Goal: Task Accomplishment & Management: Manage account settings

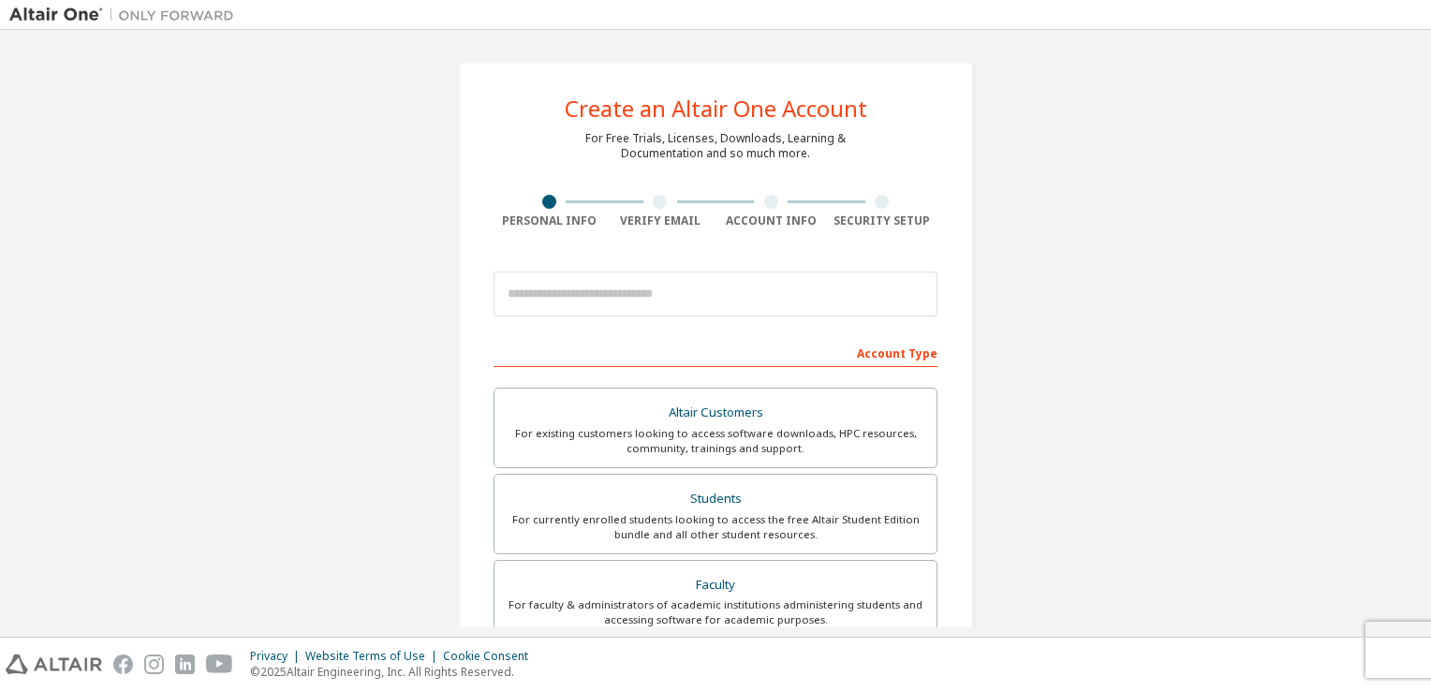
click at [667, 317] on div at bounding box center [716, 294] width 444 height 64
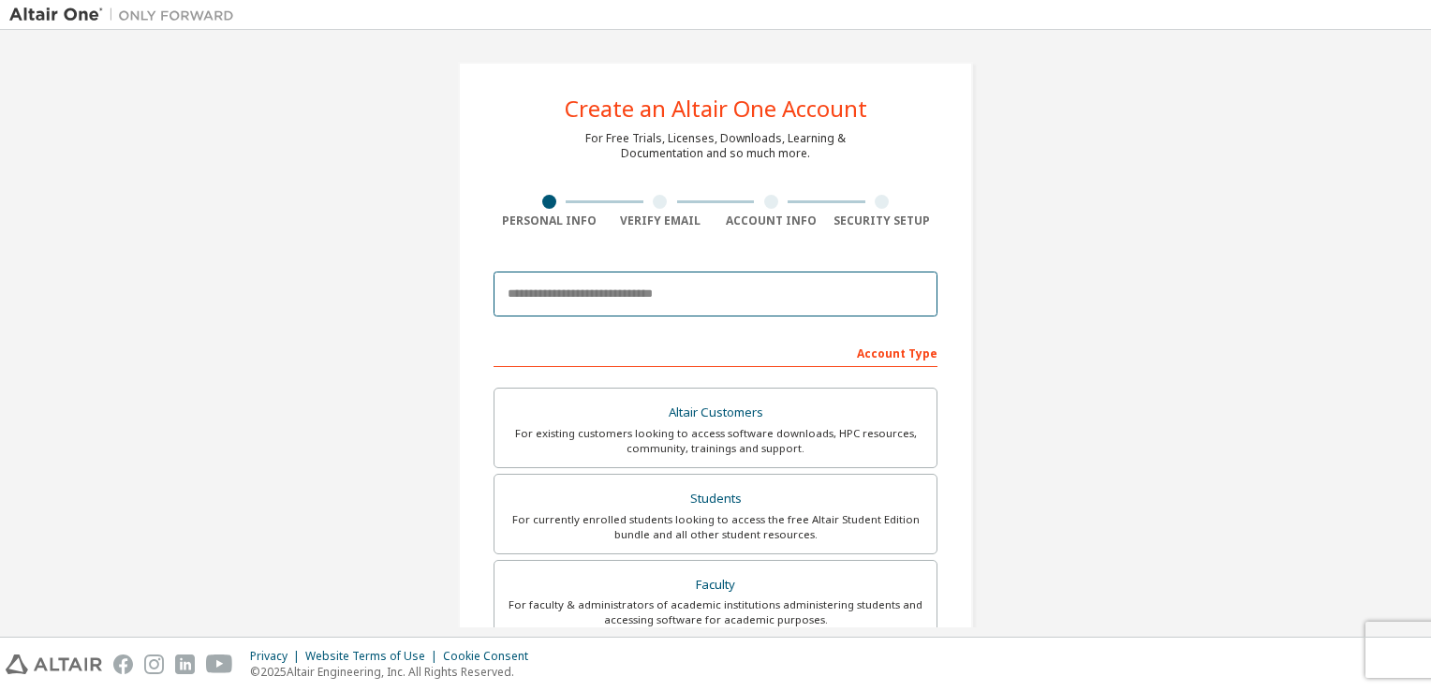
click at [644, 298] on input "email" at bounding box center [716, 294] width 444 height 45
type input "**********"
type input "****"
type input "*******"
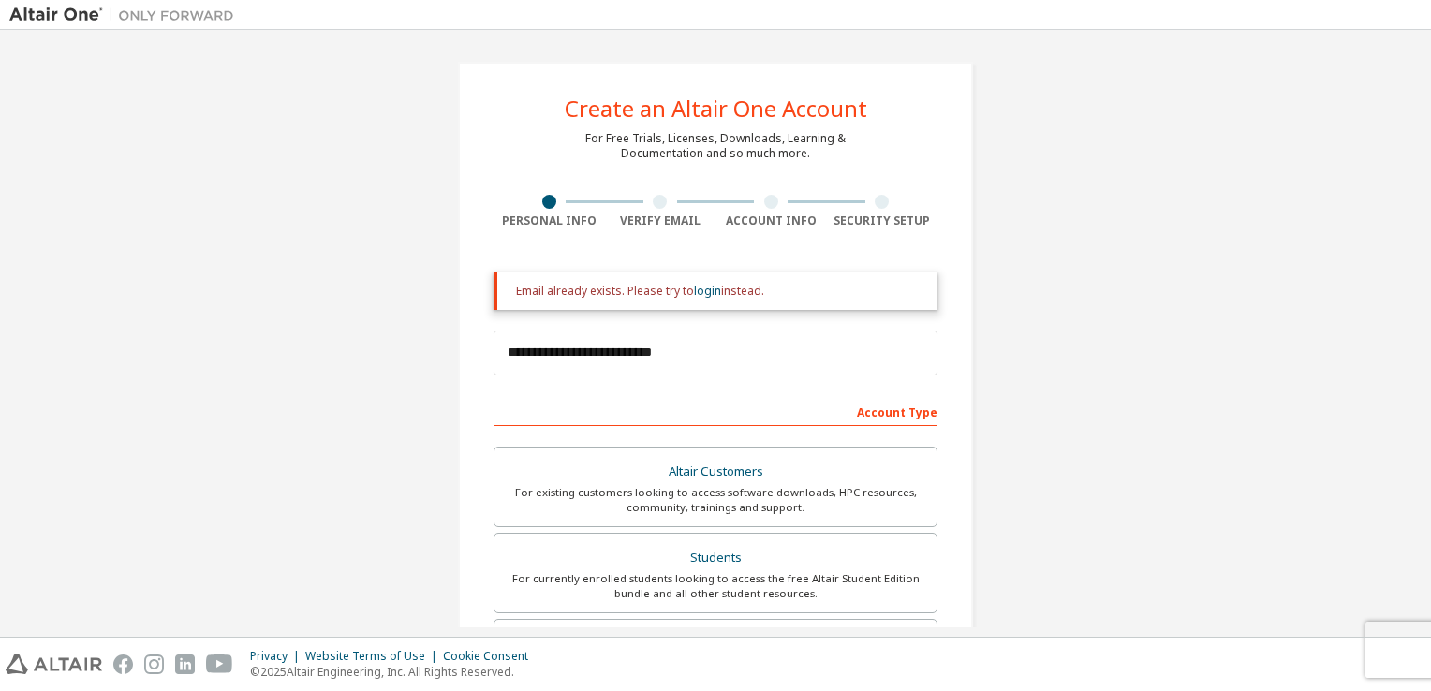
click at [740, 297] on div "Email already exists. Please try to login instead." at bounding box center [719, 291] width 407 height 15
click at [702, 297] on link "login" at bounding box center [707, 291] width 27 height 16
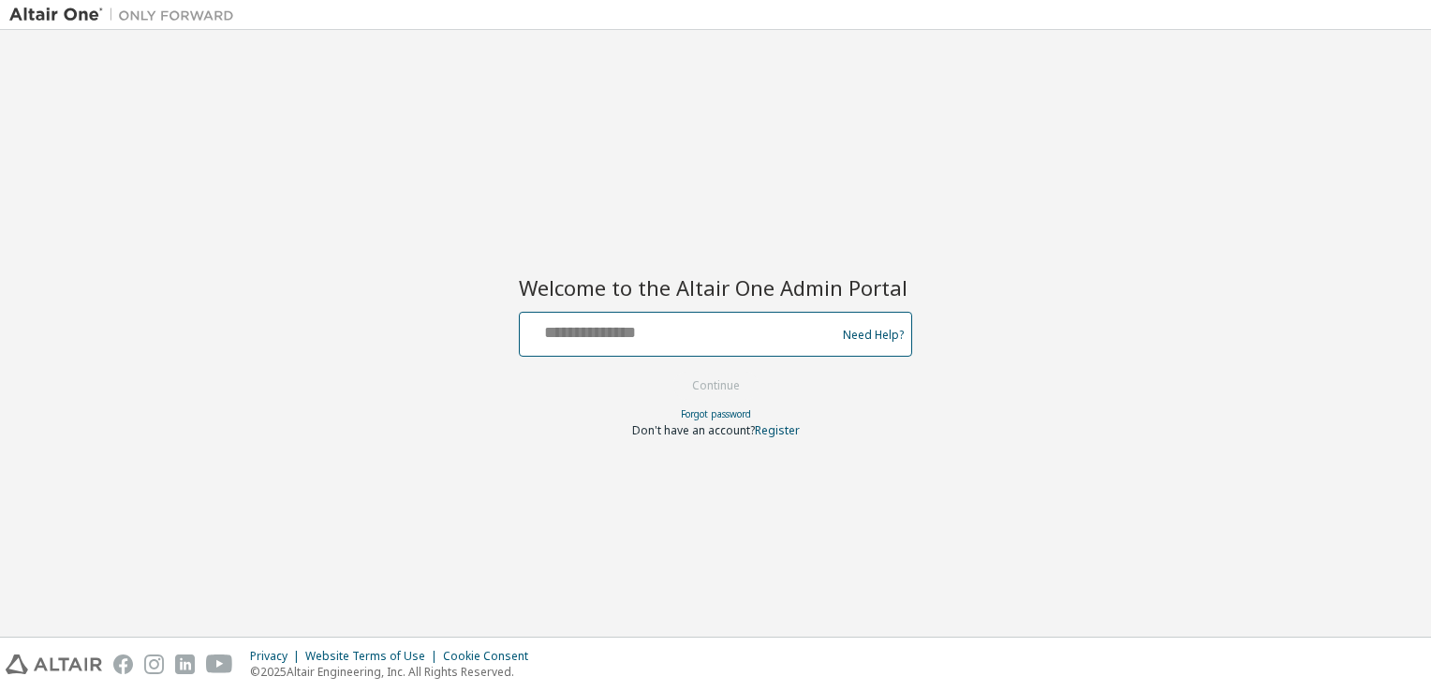
click at [592, 338] on input "text" at bounding box center [680, 330] width 306 height 27
type input "**********"
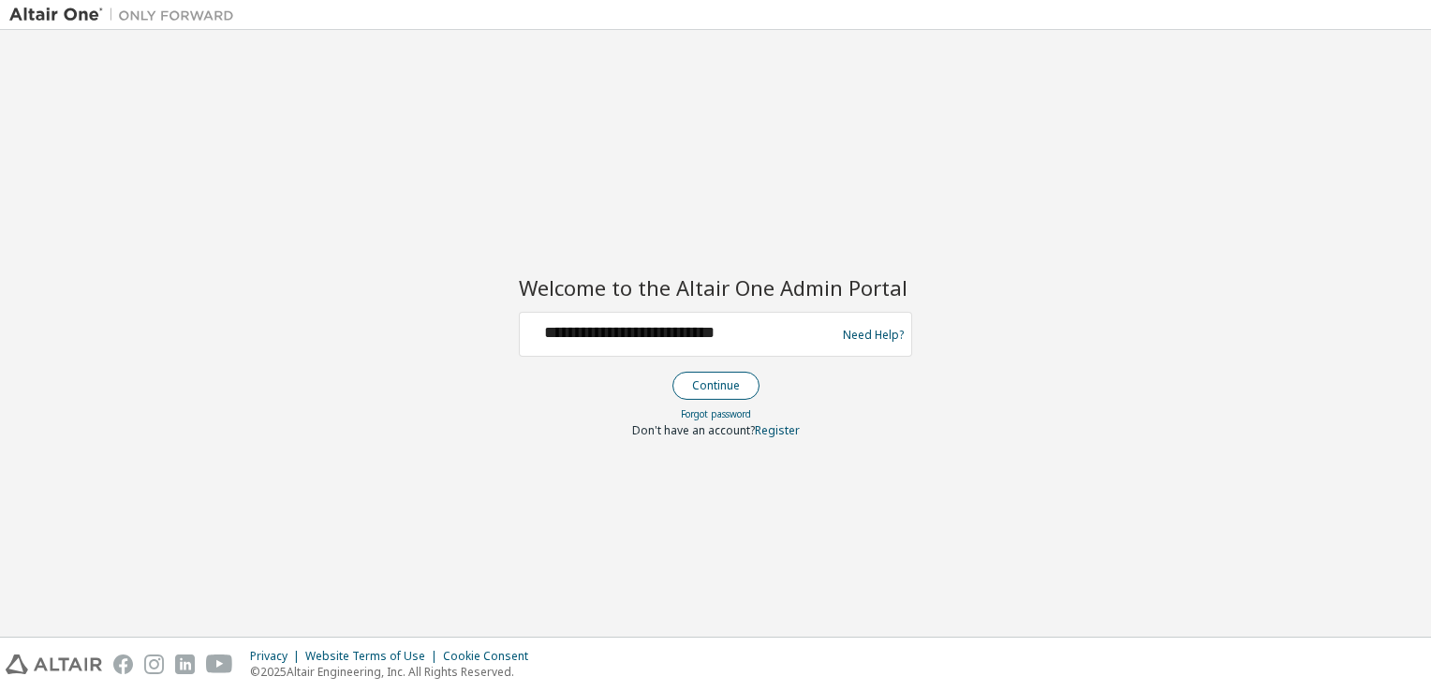
click at [751, 383] on button "Continue" at bounding box center [716, 386] width 87 height 28
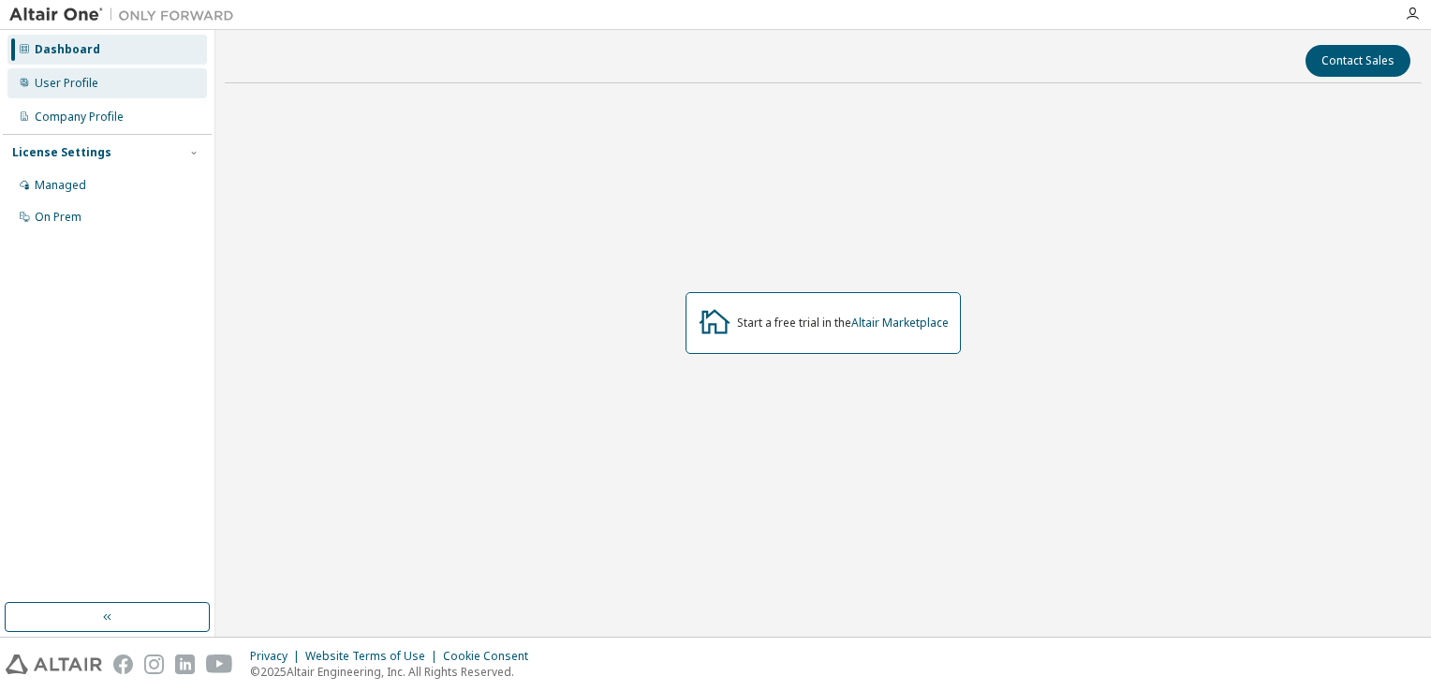
click at [72, 84] on div "User Profile" at bounding box center [67, 83] width 64 height 15
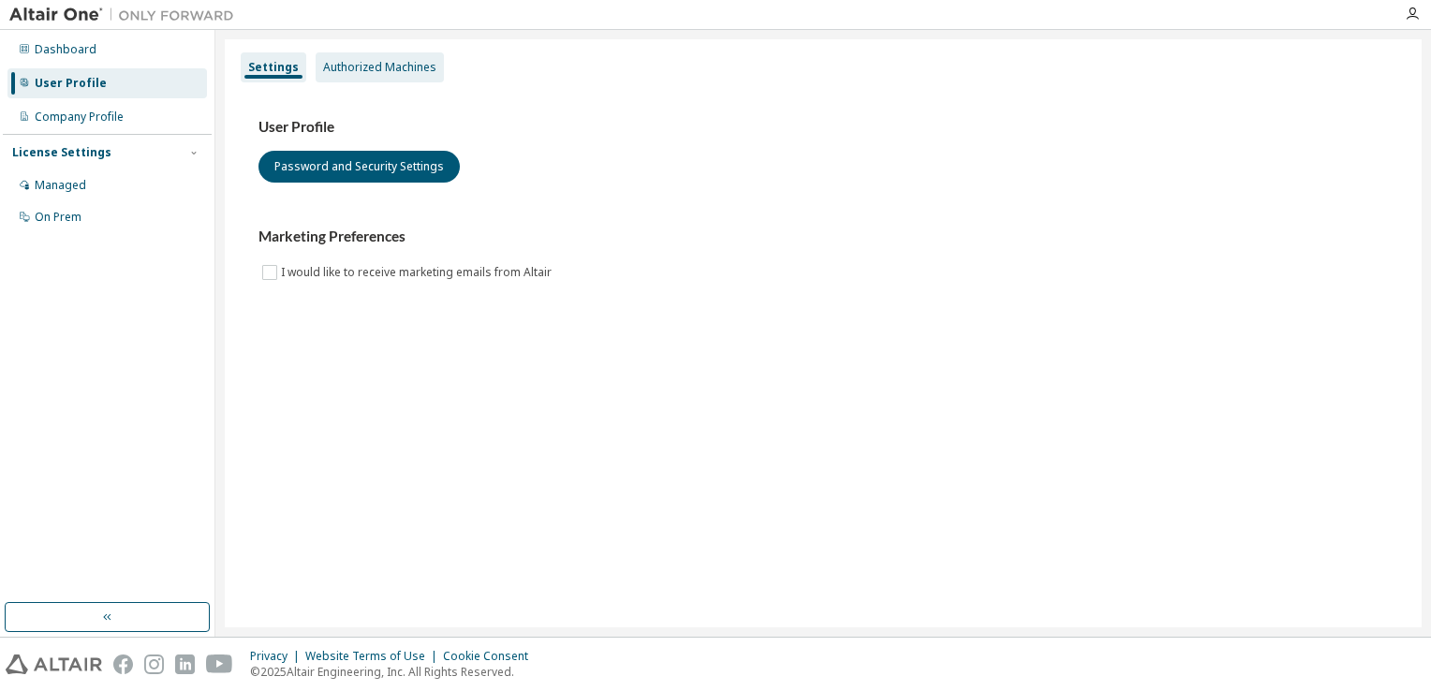
click at [396, 78] on div "Authorized Machines" at bounding box center [380, 67] width 128 height 30
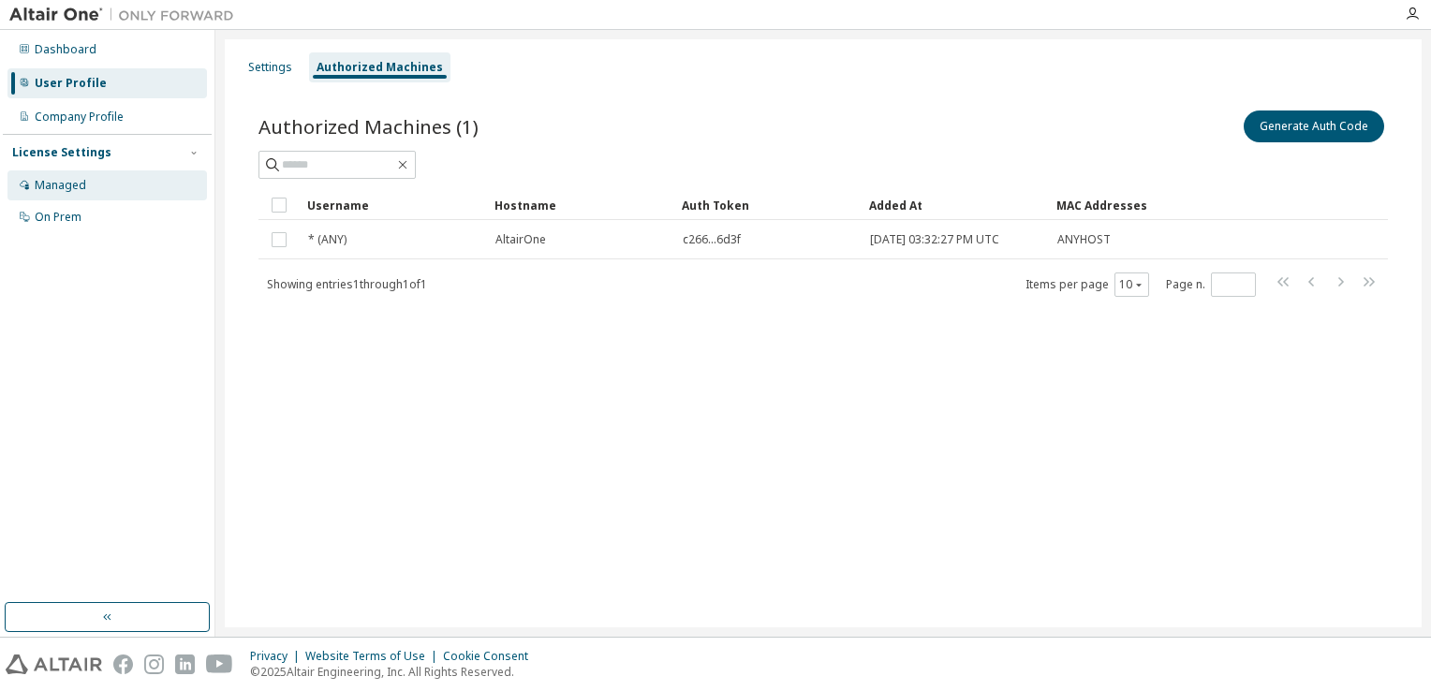
click at [97, 191] on div "Managed" at bounding box center [107, 185] width 200 height 30
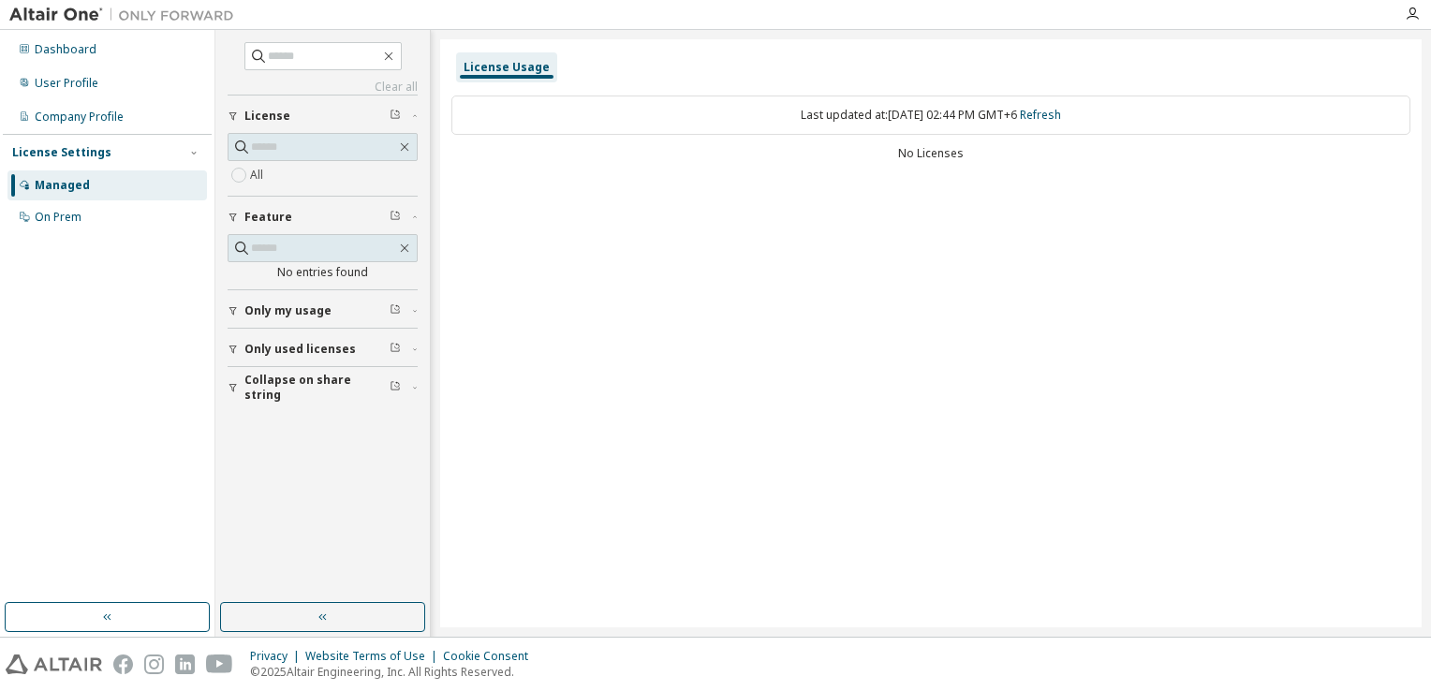
click at [545, 395] on div "License Usage Last updated at: [DATE] 02:44 PM GMT+6 Refresh No Licenses" at bounding box center [931, 333] width 982 height 588
click at [79, 231] on div "On Prem" at bounding box center [107, 217] width 200 height 30
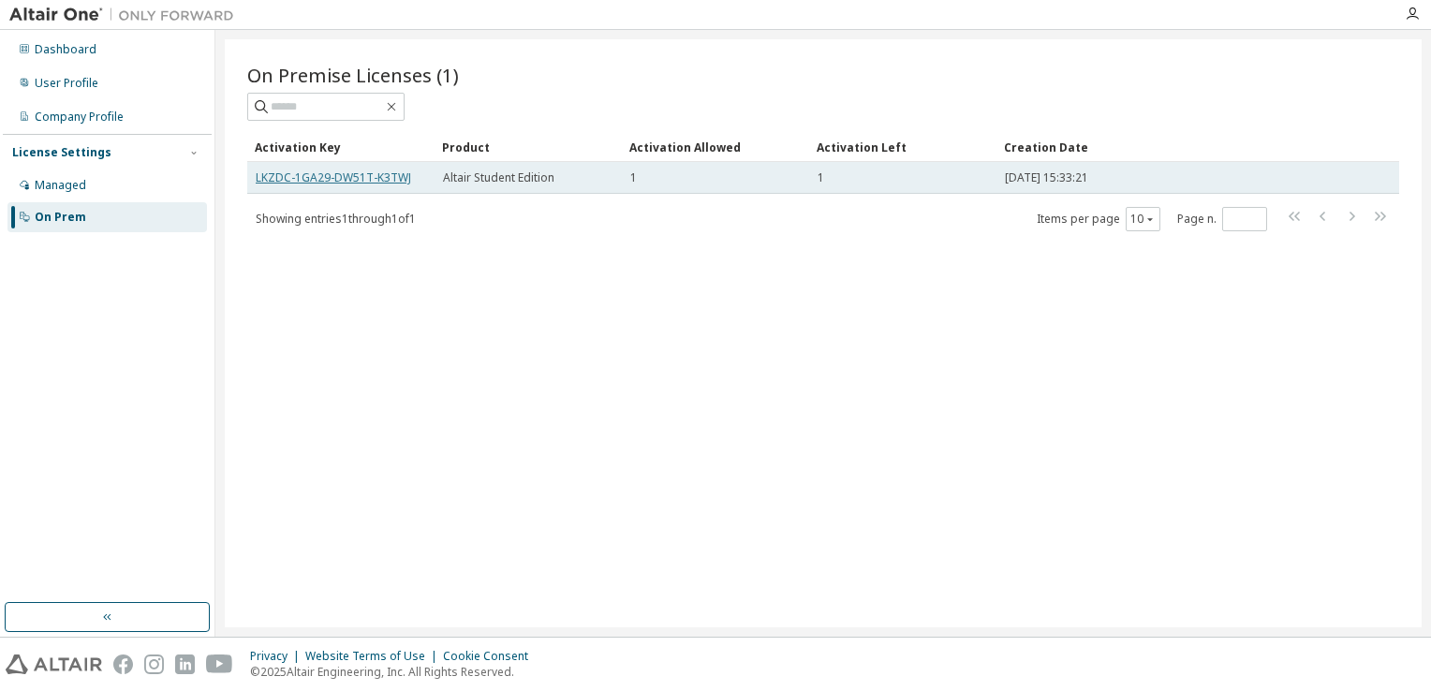
click at [352, 181] on link "LKZDC-1GA29-DW51T-K3TWJ" at bounding box center [334, 178] width 156 height 16
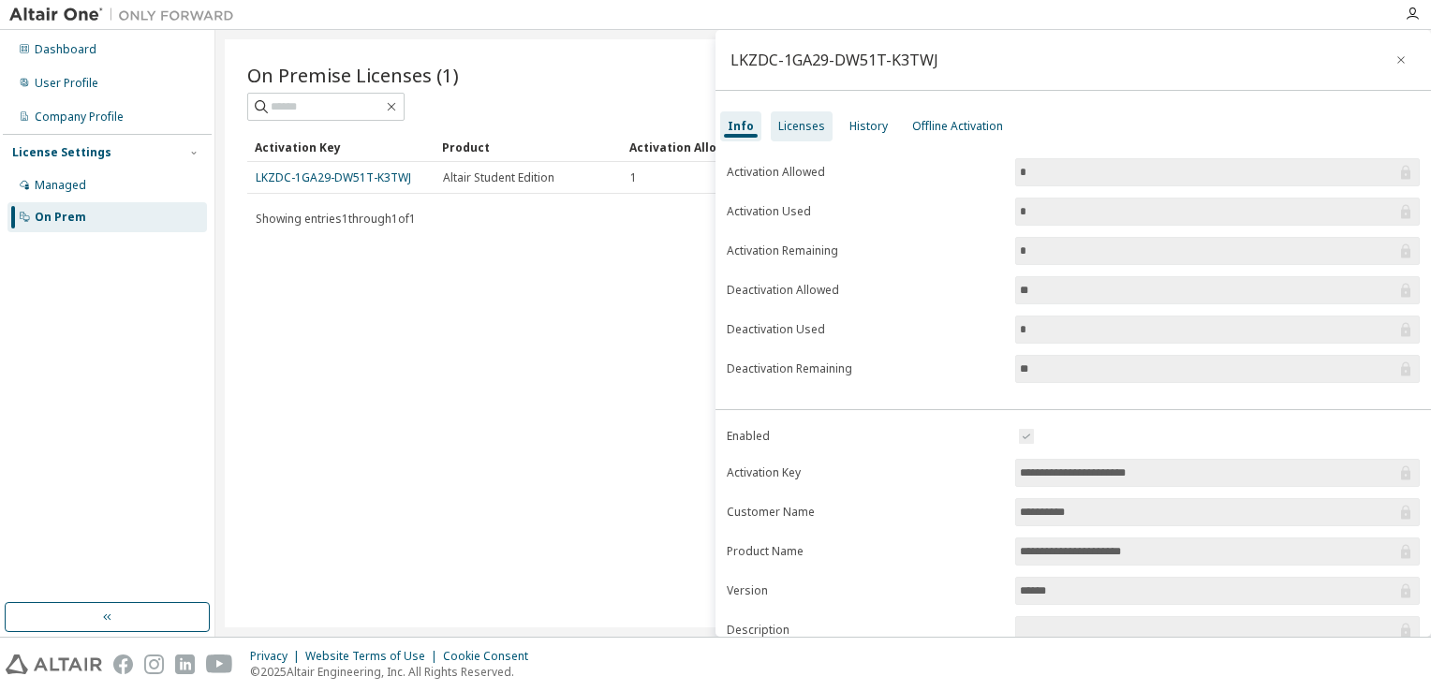
click at [805, 127] on div "Licenses" at bounding box center [801, 126] width 47 height 15
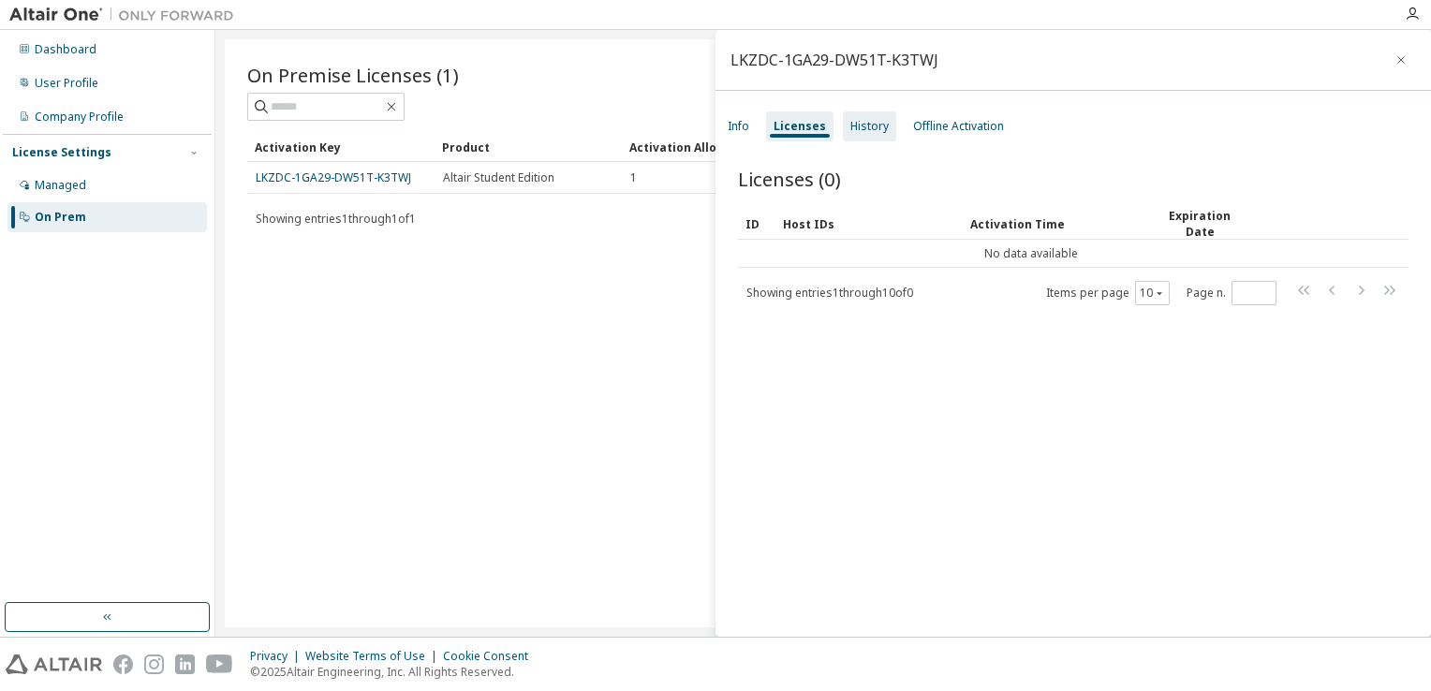
click at [858, 130] on div "History" at bounding box center [870, 126] width 38 height 15
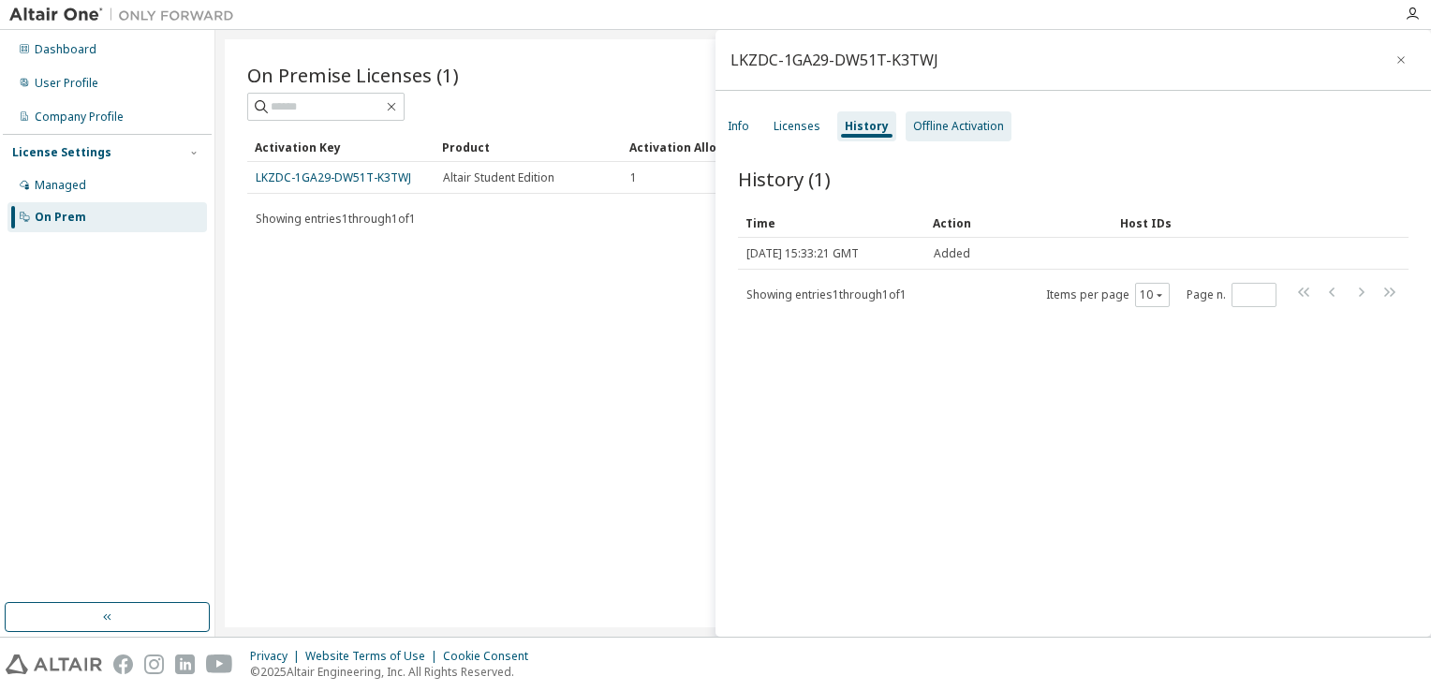
click at [938, 130] on div "Offline Activation" at bounding box center [958, 126] width 91 height 15
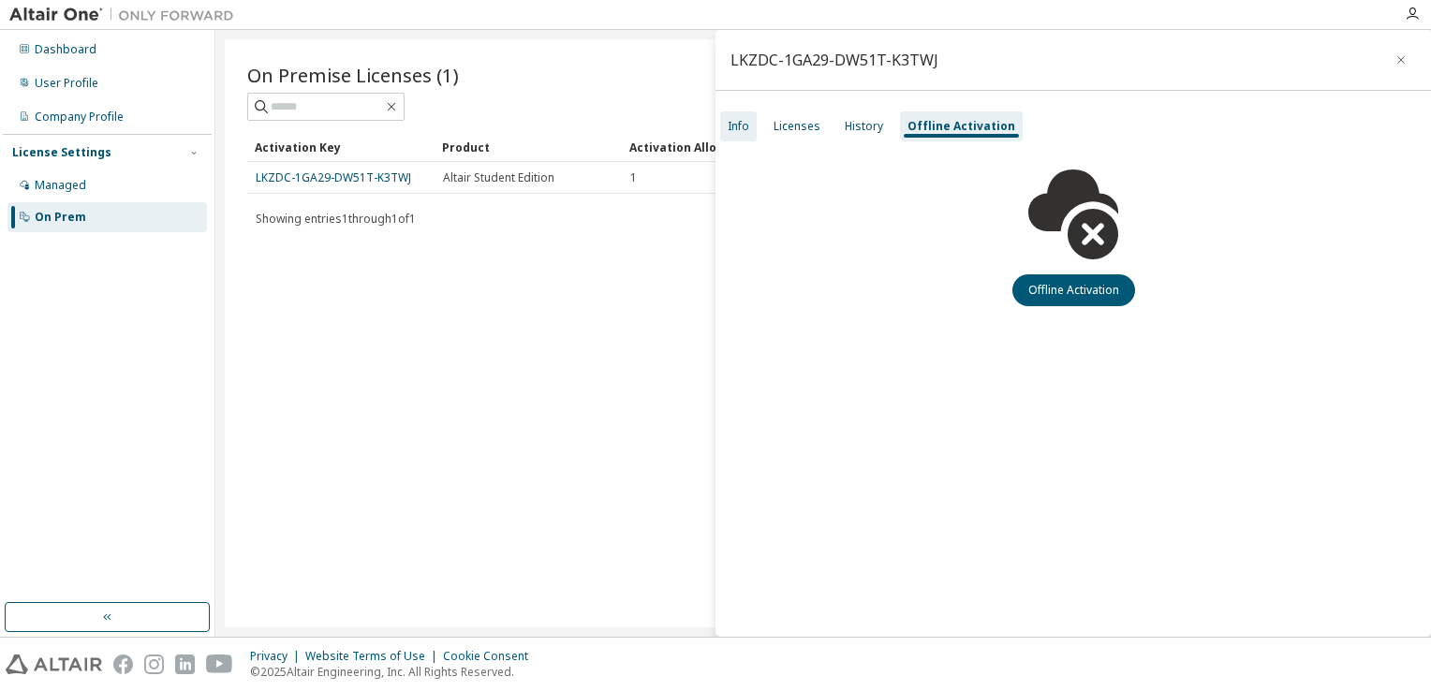
click at [744, 135] on div "Info" at bounding box center [738, 126] width 37 height 30
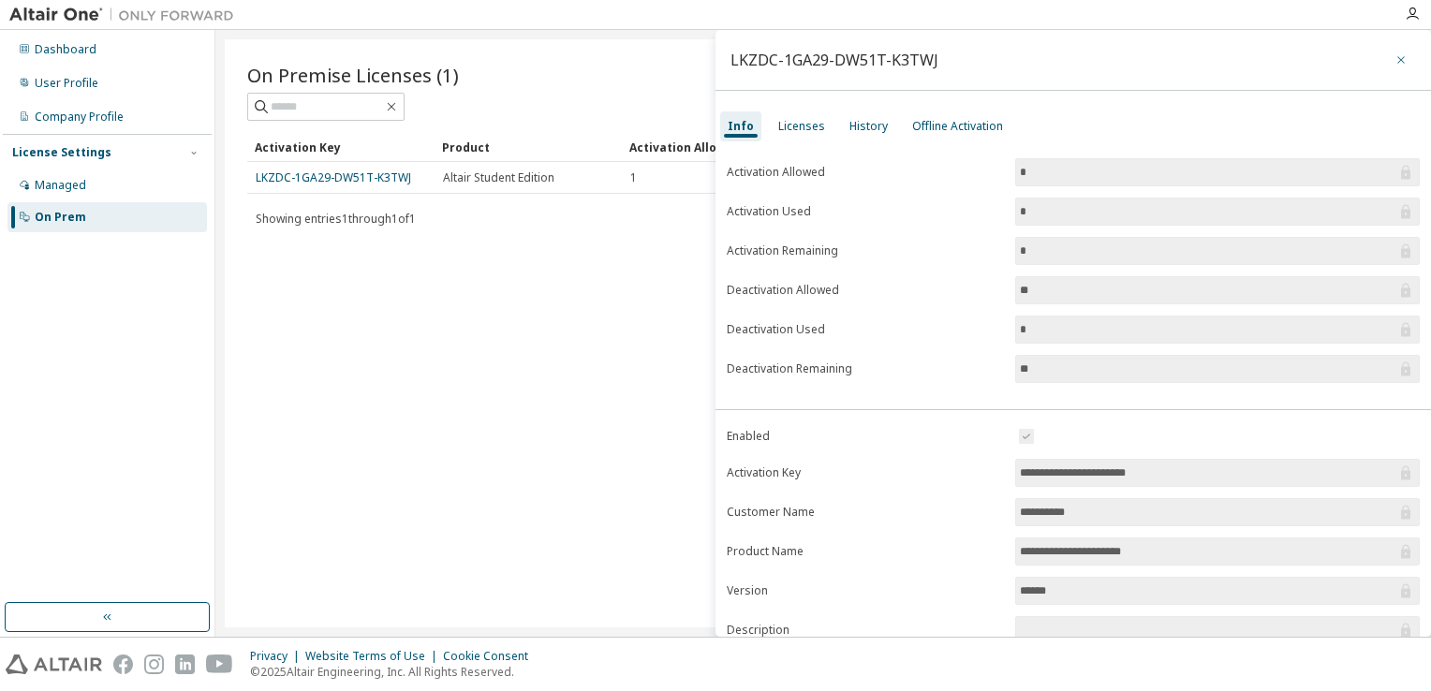
click at [1395, 64] on icon "button" at bounding box center [1401, 59] width 13 height 15
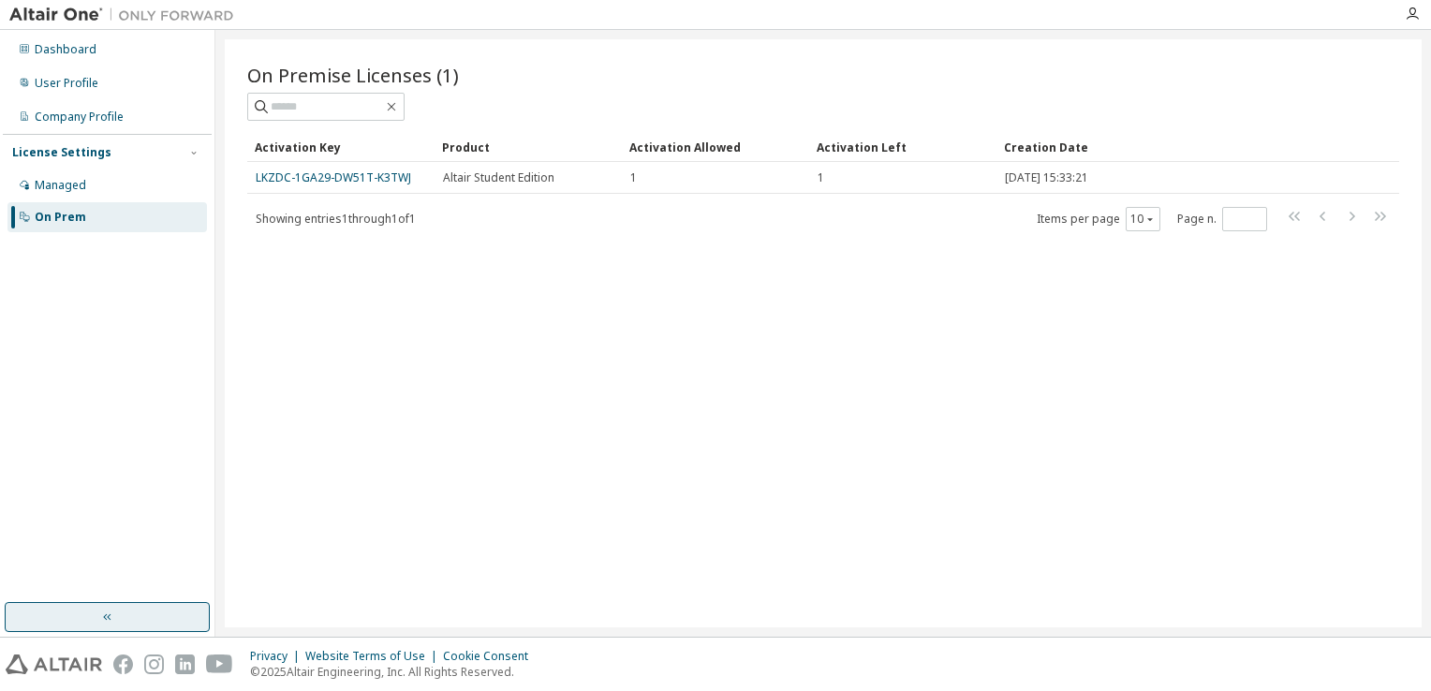
click at [100, 628] on button "button" at bounding box center [107, 617] width 205 height 30
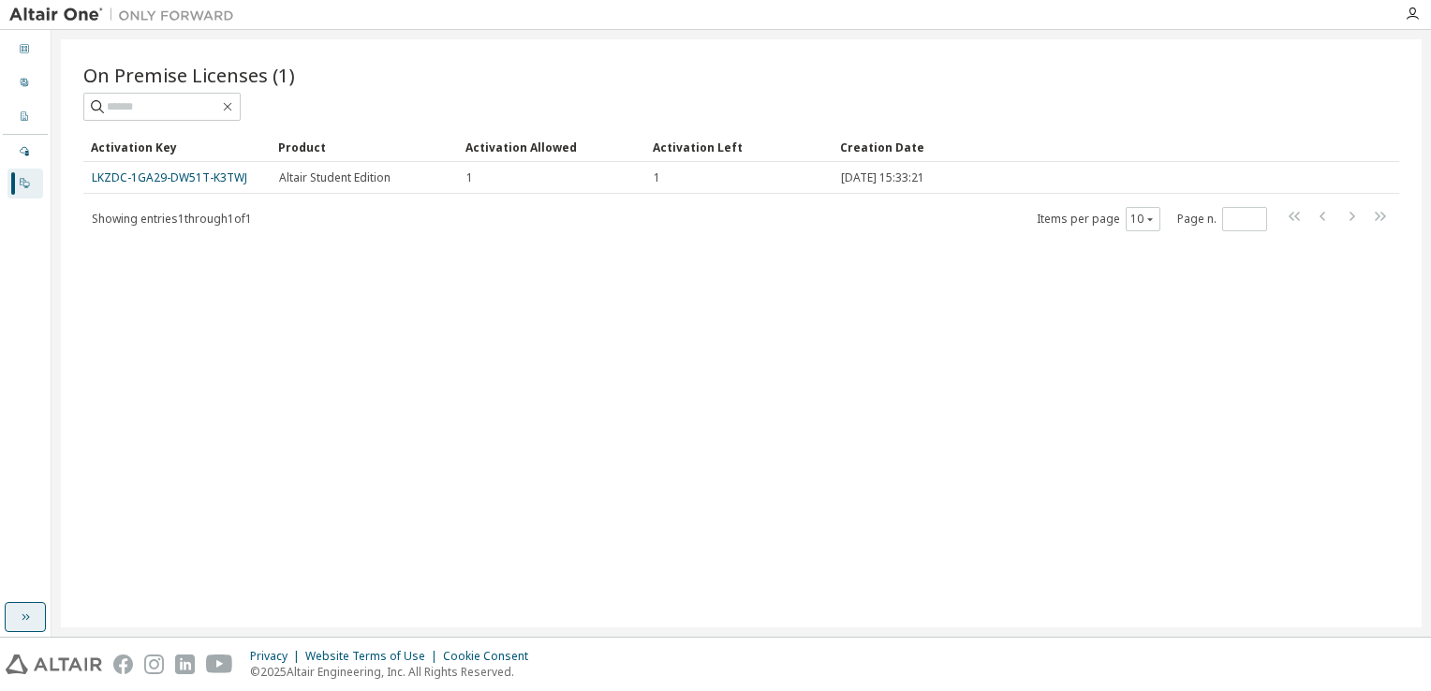
click at [13, 624] on button "button" at bounding box center [25, 617] width 41 height 30
